Goal: Task Accomplishment & Management: Use online tool/utility

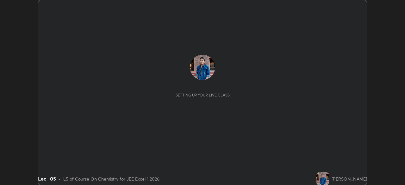
scroll to position [185, 405]
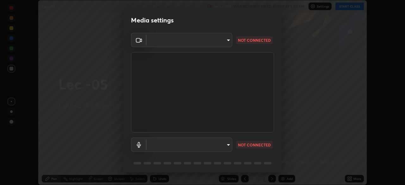
type input "b39c39fa3676aa5d69aadaccdd66f10891f302373f2f417769bad696ffd91bb2"
type input "default"
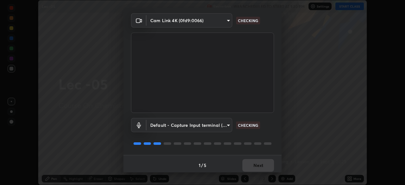
scroll to position [22, 0]
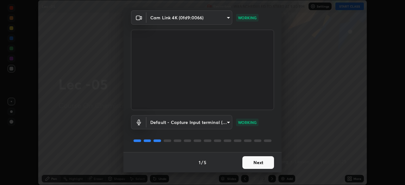
click at [261, 162] on button "Next" at bounding box center [258, 162] width 32 height 13
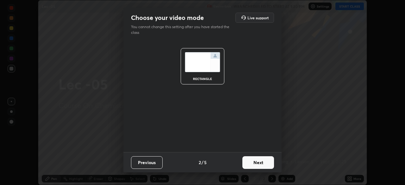
scroll to position [0, 0]
click at [261, 161] on button "Next" at bounding box center [258, 162] width 32 height 13
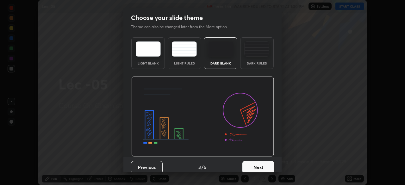
click at [262, 168] on button "Next" at bounding box center [258, 167] width 32 height 13
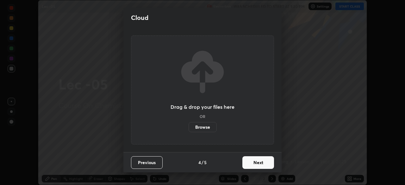
click at [264, 159] on button "Next" at bounding box center [258, 162] width 32 height 13
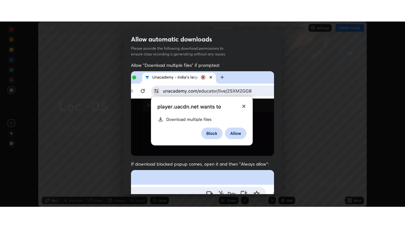
scroll to position [151, 0]
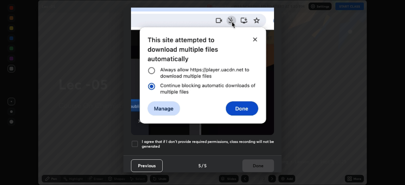
click at [135, 141] on div at bounding box center [135, 144] width 8 height 8
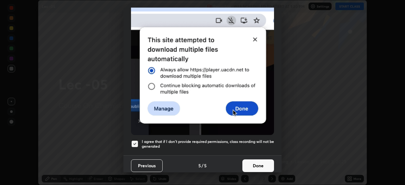
click at [259, 162] on button "Done" at bounding box center [258, 165] width 32 height 13
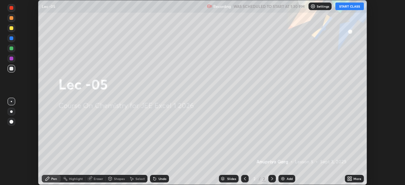
click at [348, 6] on button "START CLASS" at bounding box center [349, 7] width 28 height 8
click at [354, 178] on div "More" at bounding box center [357, 178] width 8 height 3
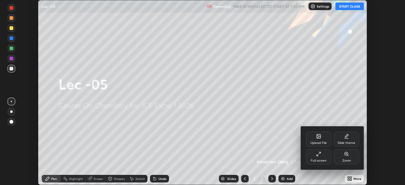
click at [319, 156] on icon at bounding box center [318, 153] width 5 height 5
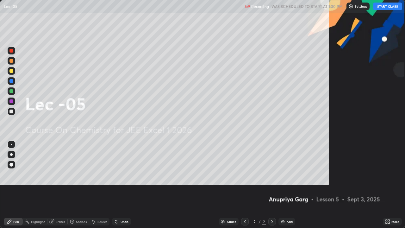
scroll to position [228, 405]
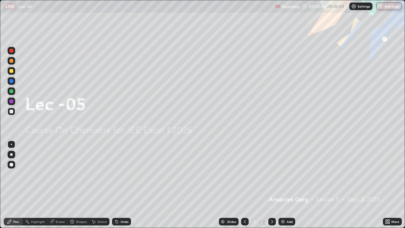
click at [284, 185] on img at bounding box center [282, 221] width 5 height 5
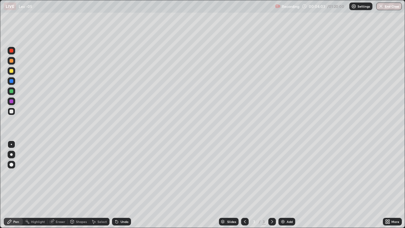
click at [13, 61] on div at bounding box center [11, 61] width 4 height 4
click at [285, 185] on div "Add" at bounding box center [286, 221] width 17 height 8
click at [13, 112] on div at bounding box center [11, 111] width 4 height 4
click at [12, 61] on div at bounding box center [11, 61] width 4 height 4
click at [12, 112] on div at bounding box center [11, 111] width 4 height 4
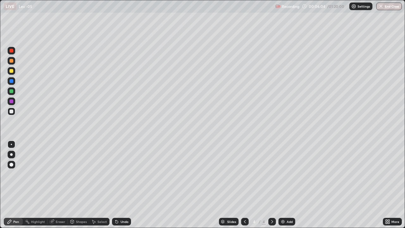
click at [13, 69] on div at bounding box center [12, 71] width 8 height 8
click at [14, 111] on div at bounding box center [12, 111] width 8 height 8
click at [283, 185] on img at bounding box center [282, 221] width 5 height 5
click at [14, 60] on div at bounding box center [12, 61] width 8 height 8
click at [13, 112] on div at bounding box center [11, 111] width 4 height 4
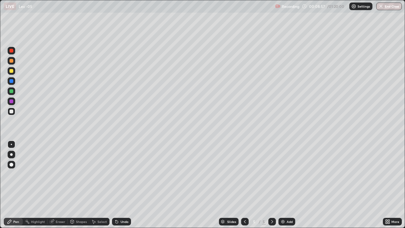
click at [13, 71] on div at bounding box center [11, 71] width 4 height 4
click at [12, 111] on div at bounding box center [11, 111] width 4 height 4
click at [10, 71] on div at bounding box center [11, 71] width 4 height 4
click at [13, 112] on div at bounding box center [11, 111] width 4 height 4
click at [54, 185] on div "Eraser" at bounding box center [57, 221] width 20 height 8
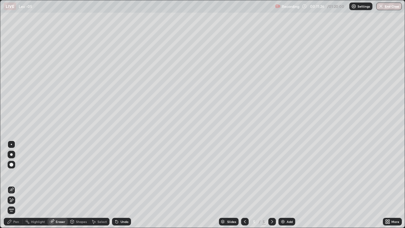
click at [17, 185] on div "Pen" at bounding box center [16, 221] width 6 height 3
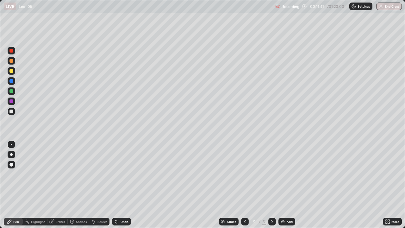
click at [58, 185] on div "Eraser" at bounding box center [60, 221] width 9 height 3
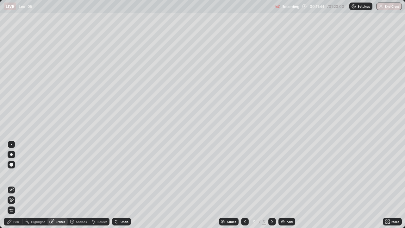
click at [17, 185] on div "Pen" at bounding box center [13, 221] width 19 height 8
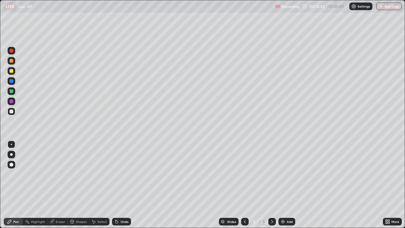
click at [57, 185] on div "Eraser" at bounding box center [60, 221] width 9 height 3
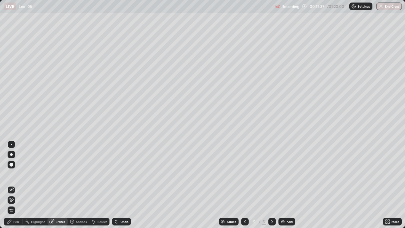
click at [16, 185] on div "Pen" at bounding box center [13, 221] width 19 height 8
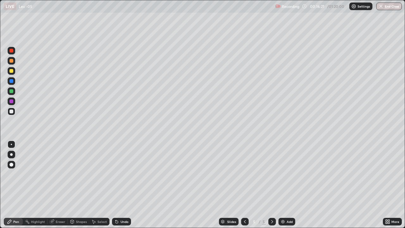
click at [286, 185] on div "Add" at bounding box center [289, 221] width 6 height 3
click at [12, 61] on div at bounding box center [11, 61] width 4 height 4
click at [66, 185] on div "Eraser" at bounding box center [57, 221] width 20 height 8
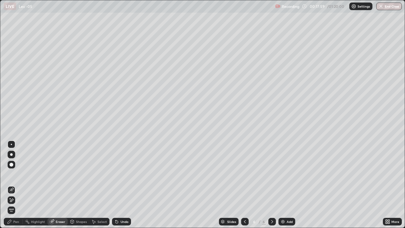
click at [15, 185] on div "Pen" at bounding box center [16, 221] width 6 height 3
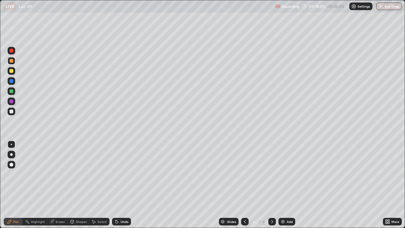
click at [12, 111] on div at bounding box center [11, 111] width 4 height 4
click at [282, 185] on img at bounding box center [282, 221] width 5 height 5
click at [57, 185] on div "Eraser" at bounding box center [60, 221] width 9 height 3
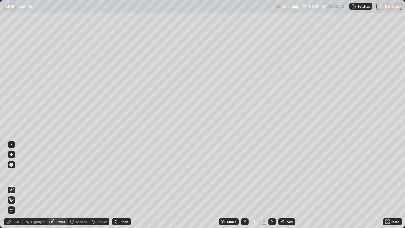
click at [15, 185] on div "Pen" at bounding box center [13, 221] width 19 height 8
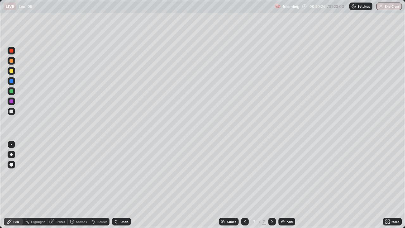
click at [13, 70] on div at bounding box center [11, 71] width 4 height 4
click at [56, 185] on div "Eraser" at bounding box center [60, 221] width 9 height 3
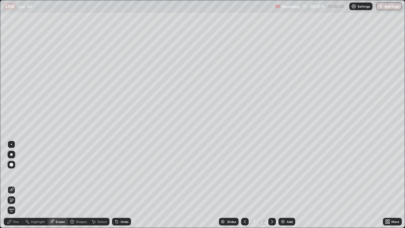
click at [14, 185] on div "Pen" at bounding box center [16, 221] width 6 height 3
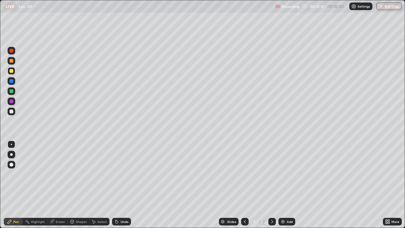
click at [11, 111] on div at bounding box center [11, 111] width 4 height 4
click at [0, 172] on div "Setting up your live class" at bounding box center [202, 114] width 405 height 228
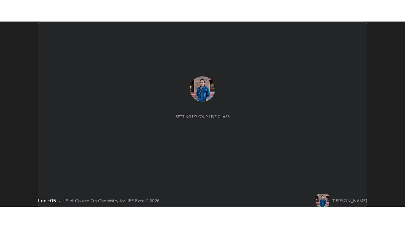
scroll to position [185, 404]
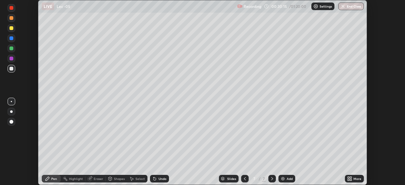
click at [353, 180] on div "More" at bounding box center [357, 178] width 8 height 3
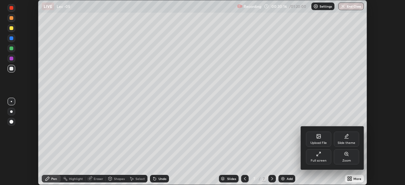
click at [323, 158] on div "Full screen" at bounding box center [318, 156] width 25 height 15
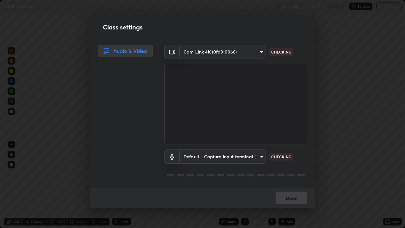
scroll to position [228, 405]
click at [348, 162] on div "Class settings Audio & Video Cam Link 4K (0fd9:0066) b39c39fa3676aa5d69aadaccdd…" at bounding box center [202, 114] width 405 height 228
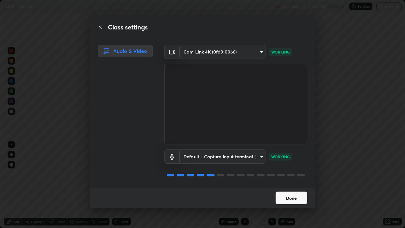
click at [298, 185] on button "Done" at bounding box center [291, 197] width 32 height 13
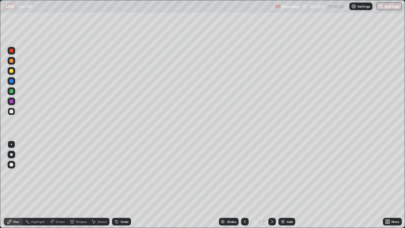
click at [280, 185] on img at bounding box center [282, 221] width 5 height 5
click at [79, 185] on div "Shapes" at bounding box center [81, 221] width 11 height 3
click at [57, 185] on div "Eraser" at bounding box center [60, 221] width 9 height 3
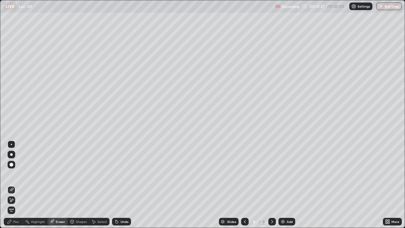
click at [14, 185] on div "Pen" at bounding box center [16, 221] width 6 height 3
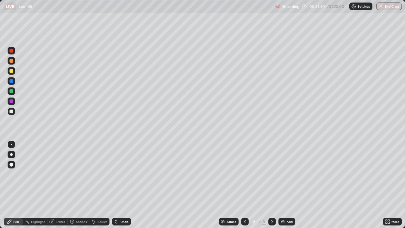
click at [54, 185] on div "Eraser" at bounding box center [57, 221] width 20 height 8
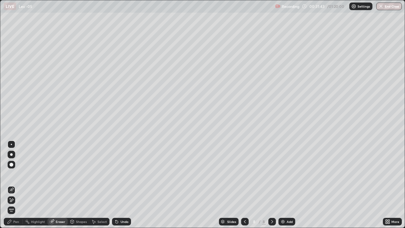
click at [18, 185] on div "Pen" at bounding box center [16, 221] width 6 height 3
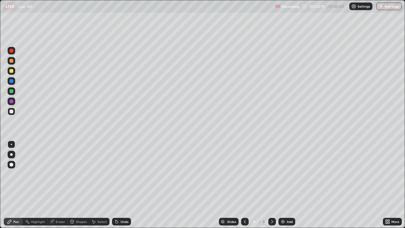
click at [58, 185] on div "Eraser" at bounding box center [60, 221] width 9 height 3
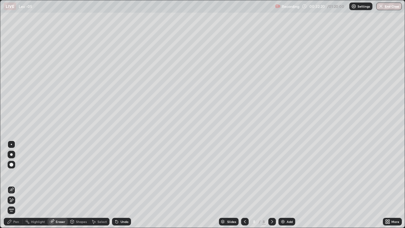
click at [13, 185] on div "Pen" at bounding box center [13, 221] width 19 height 8
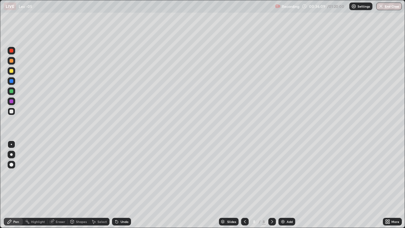
click at [284, 185] on img at bounding box center [282, 221] width 5 height 5
click at [245, 185] on icon at bounding box center [244, 221] width 5 height 5
click at [244, 185] on icon at bounding box center [244, 221] width 5 height 5
click at [56, 185] on div "Eraser" at bounding box center [60, 221] width 9 height 3
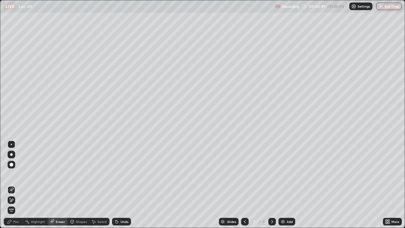
click at [13, 185] on div "Pen" at bounding box center [13, 221] width 19 height 8
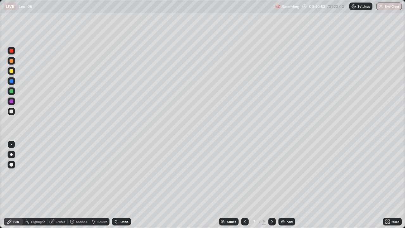
click at [59, 185] on div "Eraser" at bounding box center [60, 221] width 9 height 3
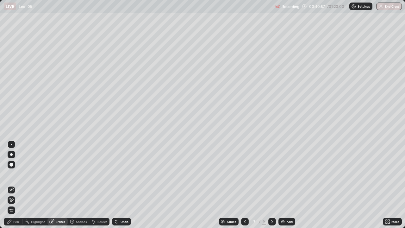
click at [15, 185] on div "Pen" at bounding box center [16, 221] width 6 height 3
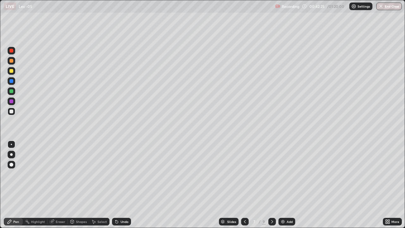
click at [12, 74] on div at bounding box center [12, 71] width 8 height 8
click at [13, 112] on div at bounding box center [11, 111] width 4 height 4
click at [11, 69] on div at bounding box center [11, 71] width 4 height 4
click at [14, 111] on div at bounding box center [12, 111] width 8 height 8
click at [14, 90] on div at bounding box center [12, 91] width 8 height 8
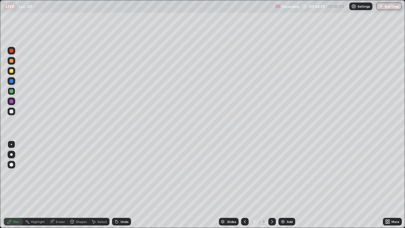
click at [12, 110] on div at bounding box center [11, 111] width 4 height 4
click at [59, 185] on div "Eraser" at bounding box center [60, 221] width 9 height 3
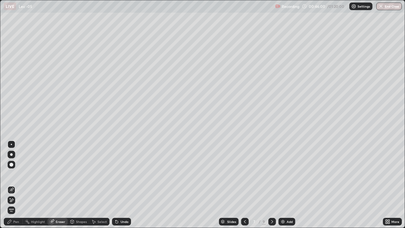
click at [13, 185] on div "Pen" at bounding box center [16, 221] width 6 height 3
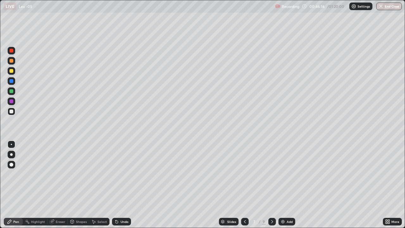
click at [54, 185] on icon at bounding box center [51, 221] width 5 height 5
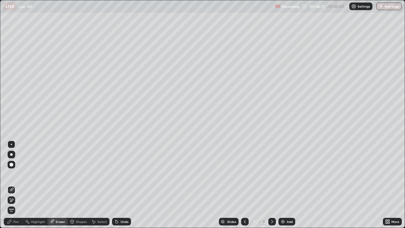
click at [18, 185] on div "Pen" at bounding box center [16, 221] width 6 height 3
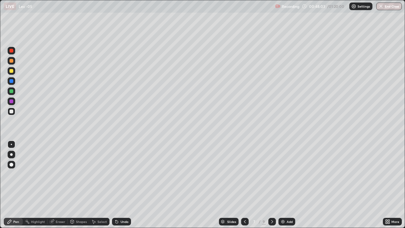
click at [54, 185] on div "Eraser" at bounding box center [57, 221] width 20 height 8
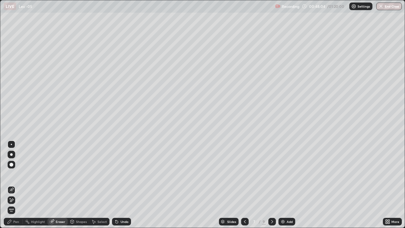
click at [15, 185] on div "Pen" at bounding box center [16, 221] width 6 height 3
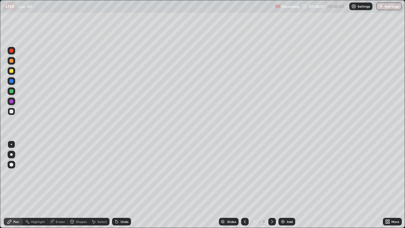
click at [12, 102] on div at bounding box center [11, 101] width 4 height 4
click at [283, 185] on img at bounding box center [282, 221] width 5 height 5
click at [12, 111] on div at bounding box center [11, 111] width 4 height 4
click at [11, 71] on div at bounding box center [11, 71] width 4 height 4
click at [13, 112] on div at bounding box center [11, 111] width 4 height 4
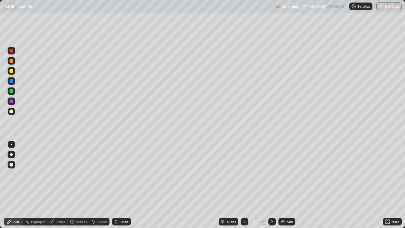
click at [14, 73] on div at bounding box center [12, 71] width 8 height 8
click at [58, 185] on div "Eraser" at bounding box center [60, 221] width 9 height 3
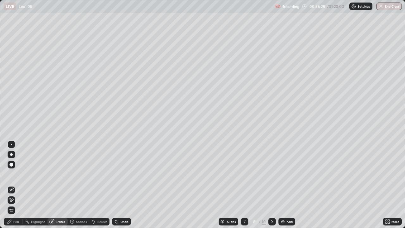
click at [16, 185] on div "Pen" at bounding box center [16, 221] width 6 height 3
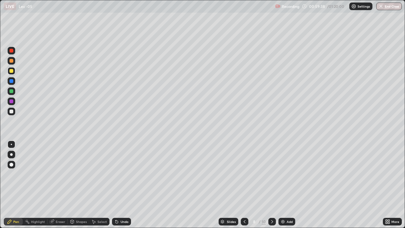
click at [56, 185] on div "Eraser" at bounding box center [60, 221] width 9 height 3
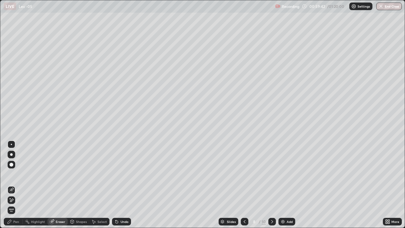
click at [284, 185] on img at bounding box center [282, 221] width 5 height 5
click at [15, 185] on div "Pen" at bounding box center [16, 221] width 6 height 3
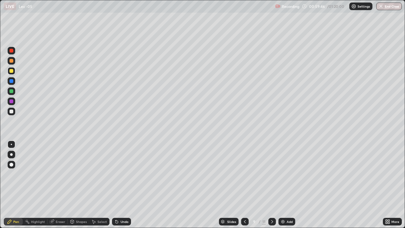
click at [12, 111] on div at bounding box center [11, 111] width 4 height 4
click at [60, 185] on div "Eraser" at bounding box center [60, 221] width 9 height 3
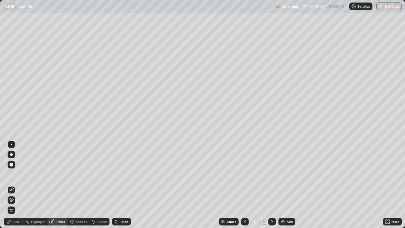
click at [16, 185] on div "Pen" at bounding box center [16, 221] width 6 height 3
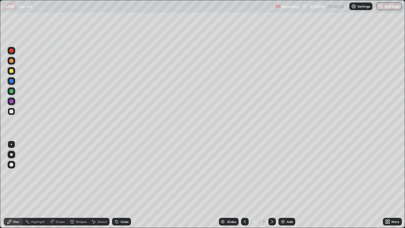
click at [55, 185] on div "Eraser" at bounding box center [57, 221] width 20 height 8
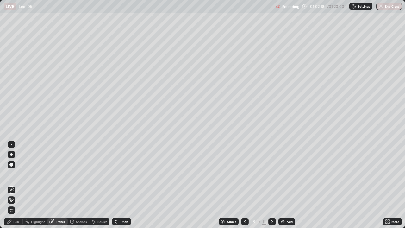
click at [12, 185] on div "Pen" at bounding box center [13, 221] width 19 height 8
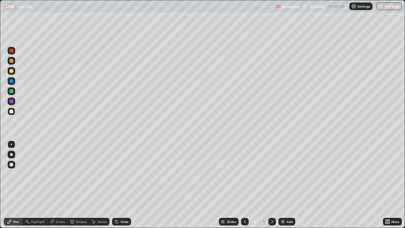
click at [58, 185] on div "Eraser" at bounding box center [60, 221] width 9 height 3
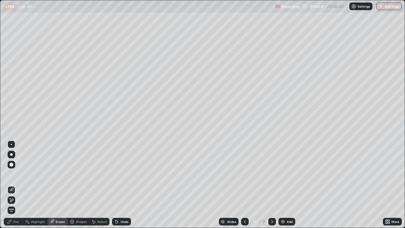
click at [14, 185] on div "Pen" at bounding box center [16, 221] width 6 height 3
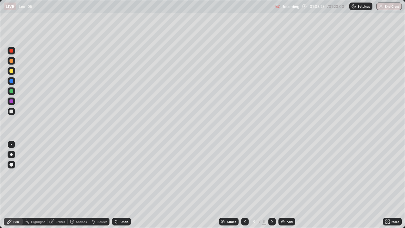
click at [284, 185] on img at bounding box center [282, 221] width 5 height 5
click at [11, 62] on div at bounding box center [11, 61] width 4 height 4
click at [12, 71] on div at bounding box center [11, 71] width 4 height 4
click at [13, 112] on div at bounding box center [11, 111] width 4 height 4
click at [11, 71] on div at bounding box center [11, 71] width 4 height 4
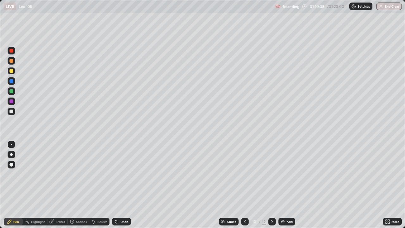
click at [58, 185] on div "Eraser" at bounding box center [60, 221] width 9 height 3
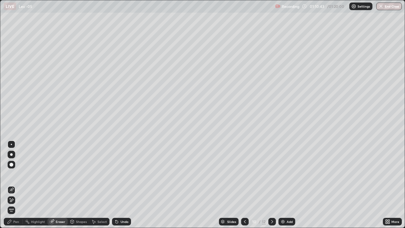
click at [18, 185] on div "Pen" at bounding box center [16, 221] width 6 height 3
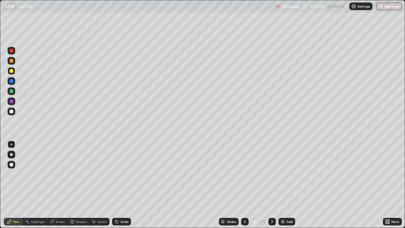
click at [61, 185] on div "Eraser" at bounding box center [60, 221] width 9 height 3
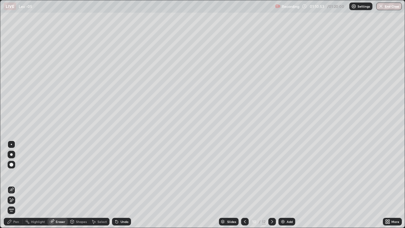
click at [17, 185] on div "Pen" at bounding box center [16, 221] width 6 height 3
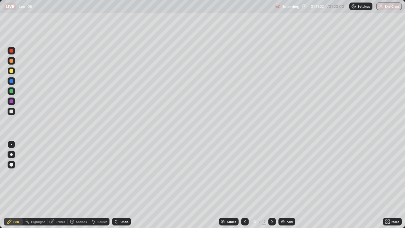
click at [13, 110] on div at bounding box center [11, 111] width 4 height 4
click at [61, 185] on div "Eraser" at bounding box center [60, 221] width 9 height 3
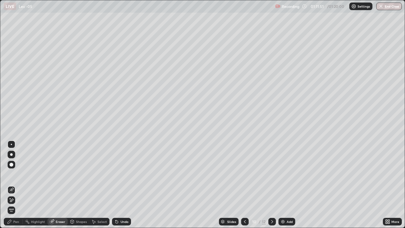
click at [17, 185] on div "Pen" at bounding box center [16, 221] width 6 height 3
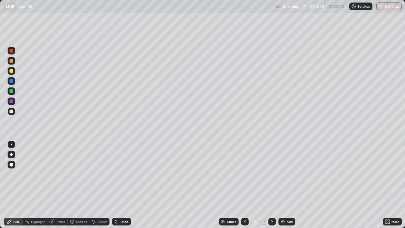
click at [59, 185] on div "Eraser" at bounding box center [60, 221] width 9 height 3
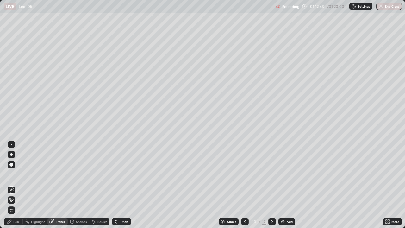
click at [15, 185] on div "Pen" at bounding box center [16, 221] width 6 height 3
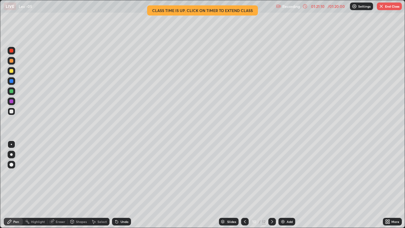
click at [388, 9] on button "End Class" at bounding box center [389, 7] width 25 height 8
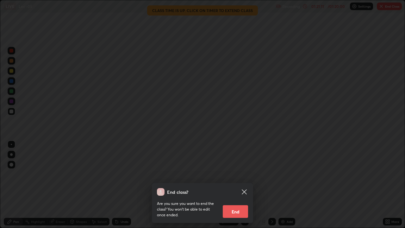
click at [240, 185] on button "End" at bounding box center [235, 211] width 25 height 13
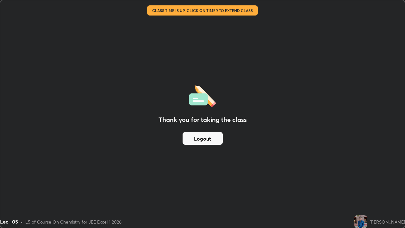
click at [206, 139] on button "Logout" at bounding box center [202, 138] width 40 height 13
